Goal: Navigation & Orientation: Find specific page/section

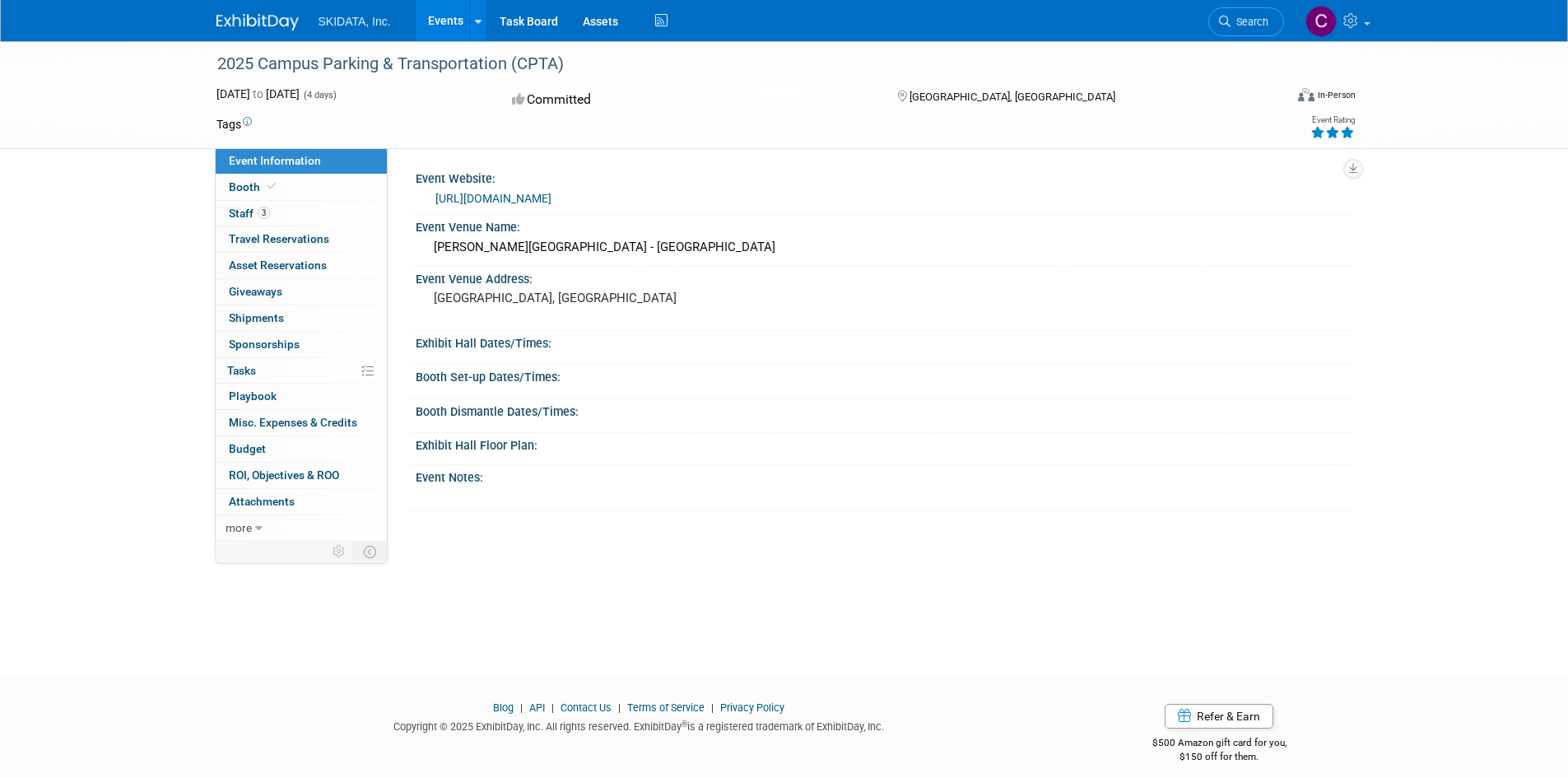
click at [481, 349] on div "Exhibit Hall Dates/Times:" at bounding box center [883, 341] width 937 height 20
click at [310, 208] on link "3 Staff 3" at bounding box center [301, 213] width 171 height 25
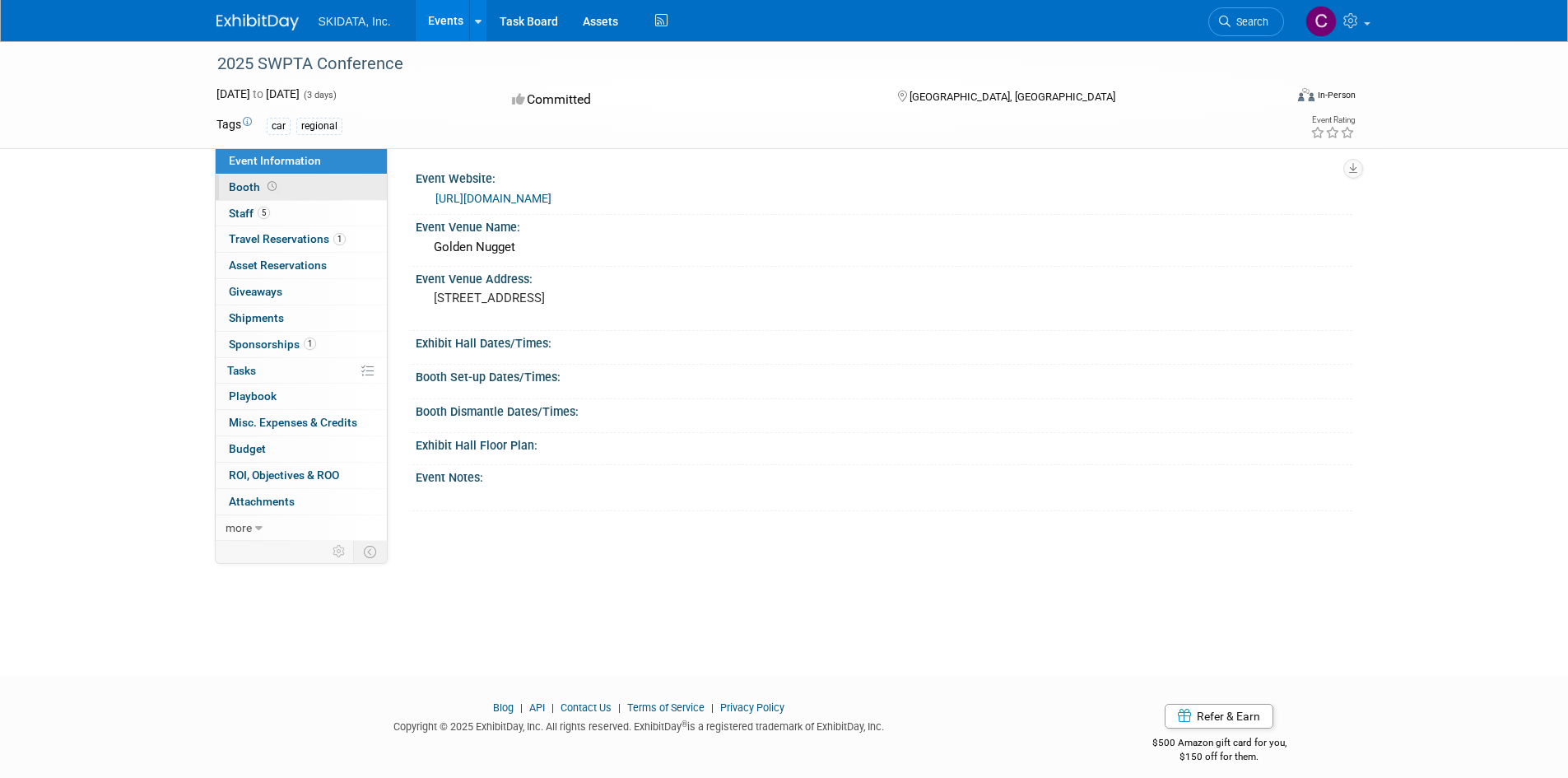
click at [255, 186] on span "Booth" at bounding box center [254, 187] width 51 height 13
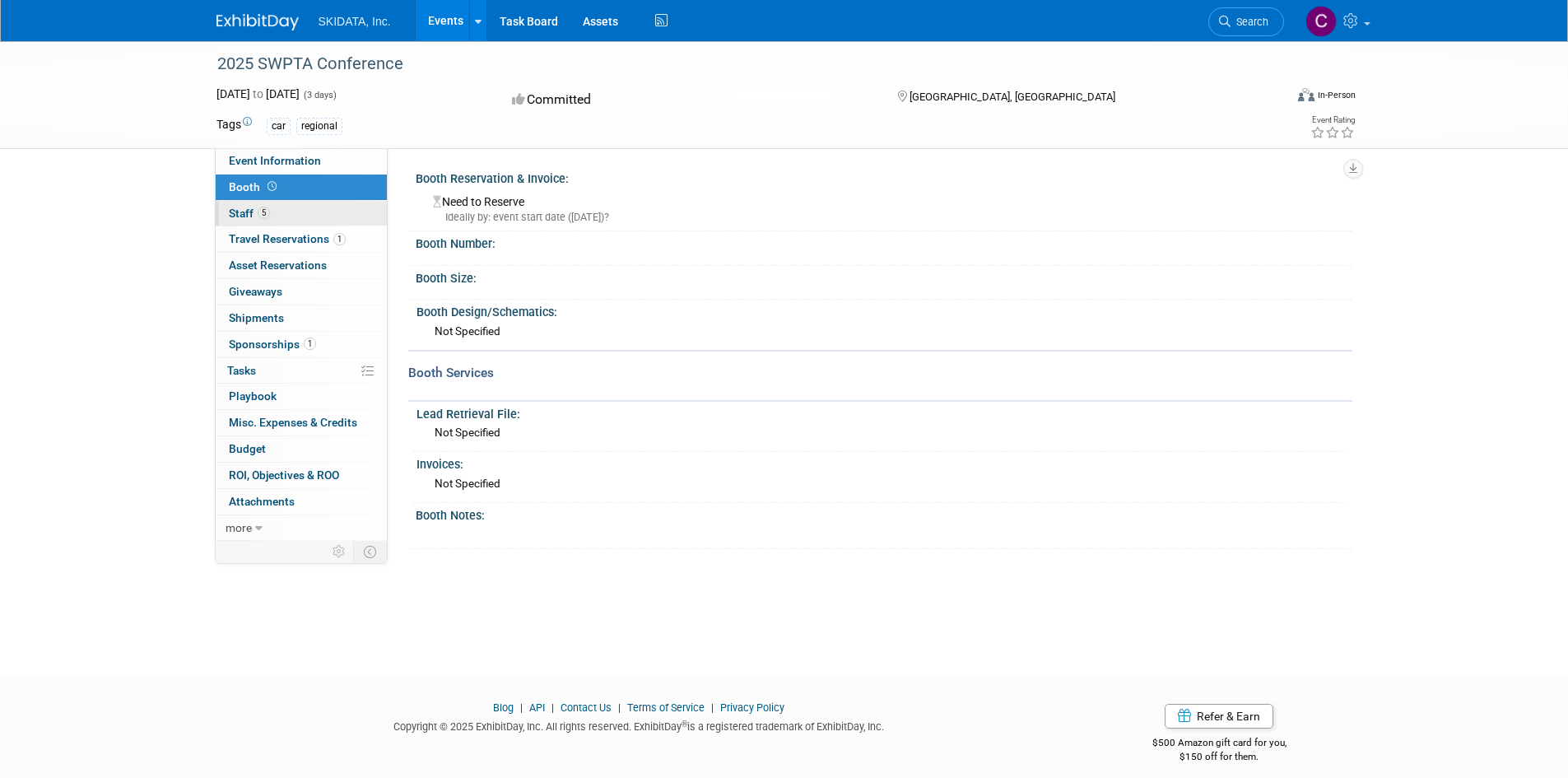
click at [249, 201] on link "5 Staff 5" at bounding box center [301, 213] width 171 height 25
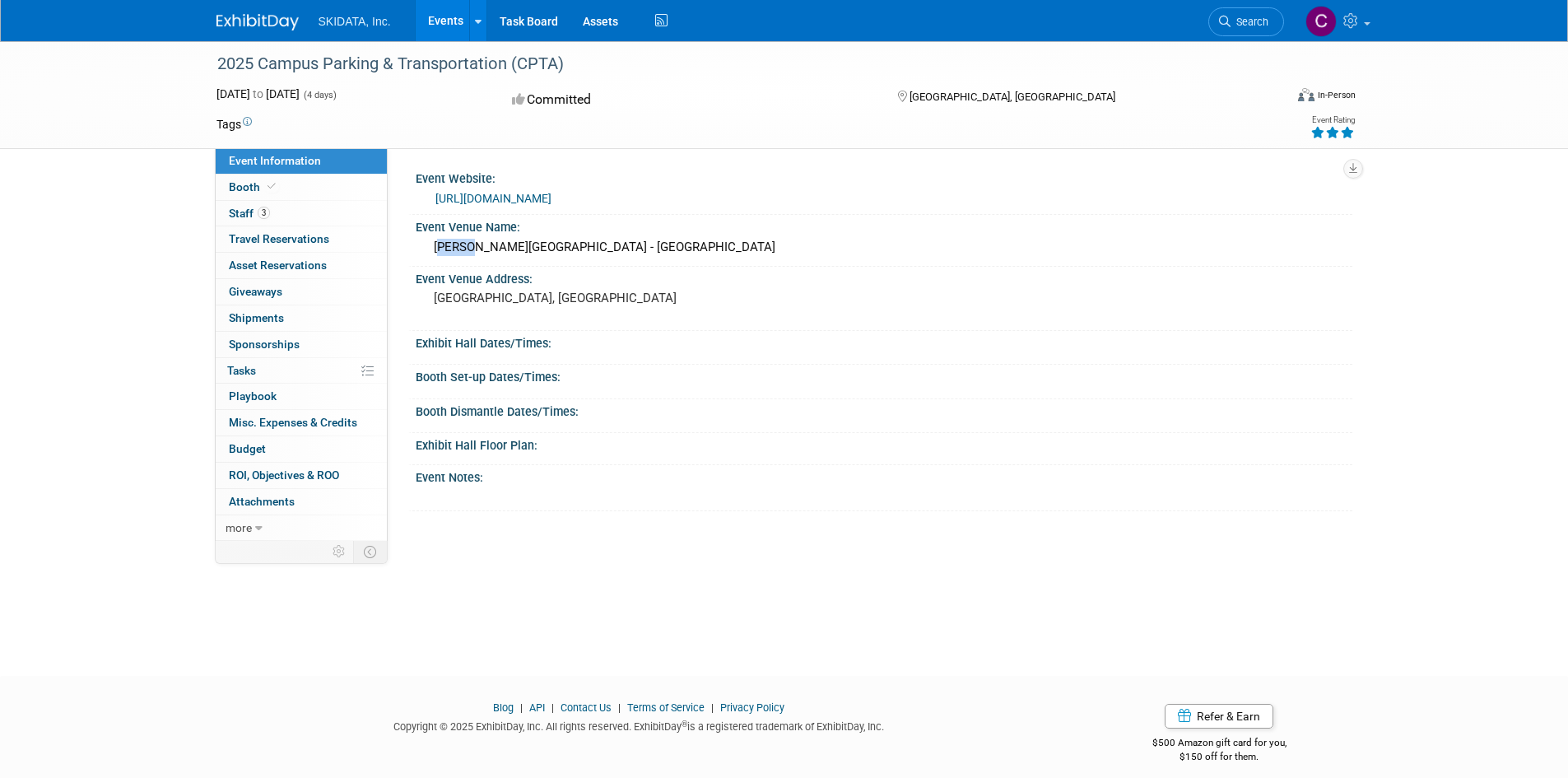
drag, startPoint x: 464, startPoint y: 249, endPoint x: 432, endPoint y: 241, distance: 33.0
click at [432, 241] on div "Drury Plaza Hotel - Arlington" at bounding box center [884, 247] width 912 height 25
